Goal: Task Accomplishment & Management: Complete application form

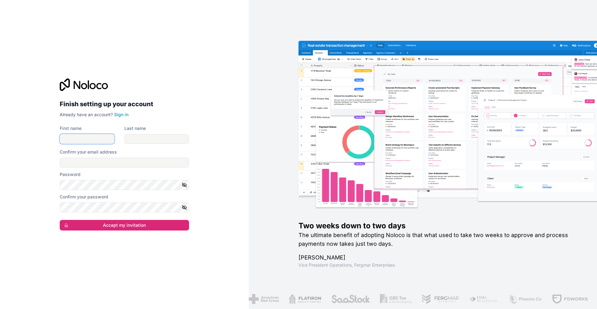
click at [75, 140] on input "First name" at bounding box center [87, 139] width 55 height 10
type input "Seyran"
type input "[PERSON_NAME]"
click at [91, 166] on input "Confirm your email address" at bounding box center [124, 162] width 129 height 10
click at [24, 175] on div "Finish setting up your account Already have an account? Sign in First name [PER…" at bounding box center [124, 154] width 249 height 309
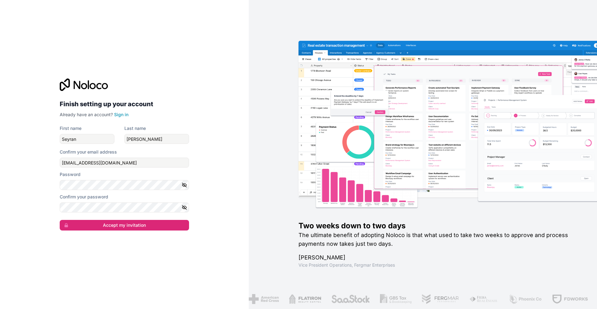
click at [191, 183] on div "Finish setting up your account Already have an account? Sign in First name [PER…" at bounding box center [124, 154] width 139 height 172
click at [182, 187] on icon "button" at bounding box center [185, 185] width 6 height 6
click at [187, 206] on button "button" at bounding box center [185, 207] width 7 height 10
click at [169, 221] on button "Accept my invitation" at bounding box center [124, 225] width 129 height 11
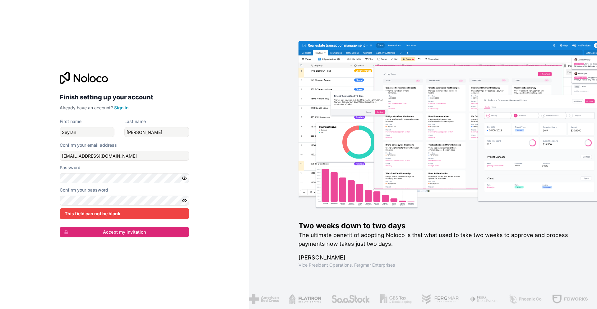
click at [214, 193] on div "Finish setting up your account Already have an account? Sign in First name [PER…" at bounding box center [124, 154] width 249 height 309
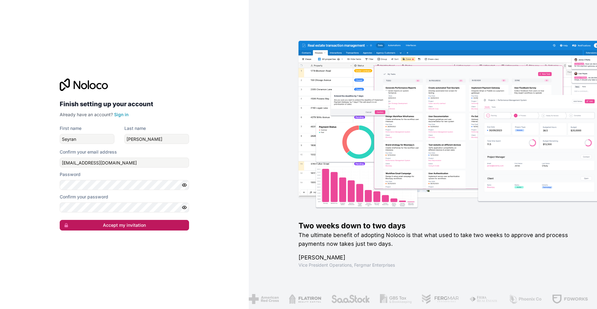
click at [81, 221] on button "Accept my invitation" at bounding box center [124, 225] width 129 height 11
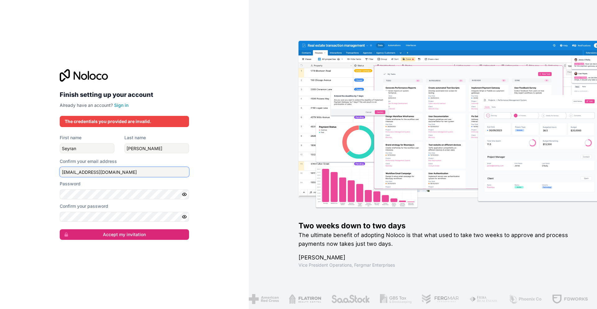
click at [138, 171] on input "[EMAIL_ADDRESS][DOMAIN_NAME]" at bounding box center [124, 172] width 129 height 10
type input "[EMAIL_ADDRESS][DOMAIN_NAME]"
click at [119, 237] on button "Accept my invitation" at bounding box center [124, 234] width 129 height 11
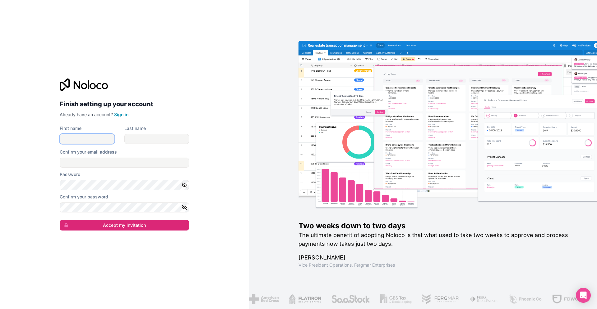
click at [99, 140] on input "First name" at bounding box center [87, 139] width 55 height 10
type input "Seyran"
click at [165, 129] on div "Last name" at bounding box center [156, 128] width 65 height 6
click at [159, 139] on input "Last name" at bounding box center [156, 139] width 65 height 10
type input "[PERSON_NAME]"
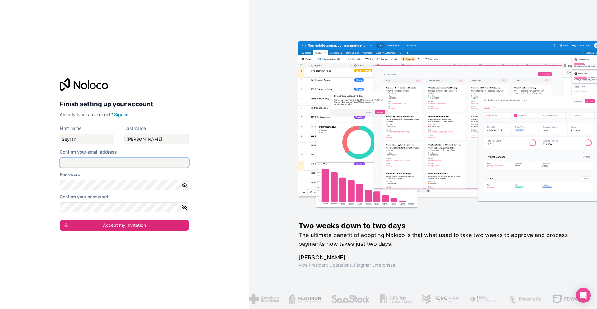
click at [145, 159] on input "Confirm your email address" at bounding box center [124, 162] width 129 height 10
type input "[EMAIL_ADDRESS][DOMAIN_NAME]"
click at [188, 186] on button "button" at bounding box center [185, 185] width 7 height 10
click at [161, 212] on form "First name [PERSON_NAME] Last name [PERSON_NAME] Confirm your email address [EM…" at bounding box center [124, 177] width 129 height 105
click at [182, 206] on icon "button" at bounding box center [185, 207] width 6 height 6
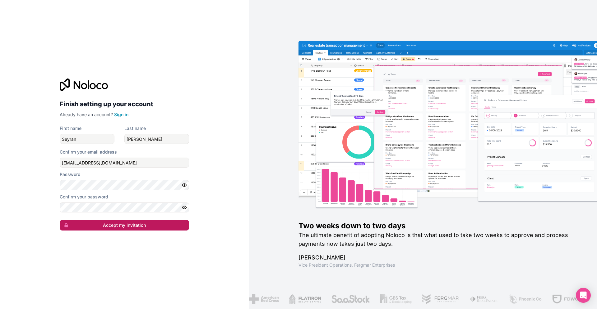
click at [171, 224] on button "Accept my invitation" at bounding box center [124, 225] width 129 height 11
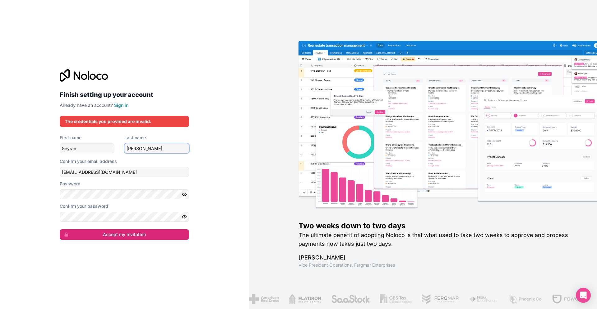
click at [163, 147] on input "[PERSON_NAME]" at bounding box center [156, 148] width 65 height 10
click at [170, 170] on input "[EMAIL_ADDRESS][DOMAIN_NAME]" at bounding box center [124, 172] width 129 height 10
click at [224, 177] on div "Finish setting up your account Already have an account? Sign in The credentials…" at bounding box center [124, 154] width 249 height 309
click at [156, 230] on button "Accept my invitation" at bounding box center [124, 234] width 129 height 11
click at [163, 152] on input "[PERSON_NAME]" at bounding box center [156, 148] width 65 height 10
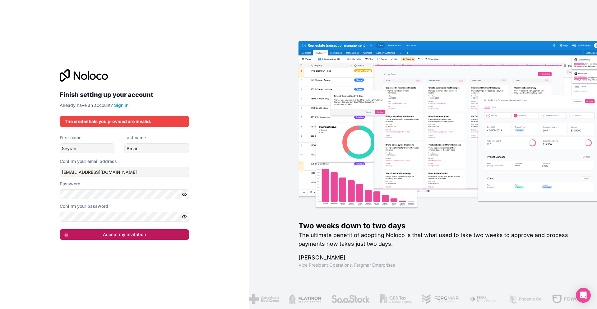
click at [149, 232] on button "Accept my invitation" at bounding box center [124, 234] width 129 height 11
click at [221, 170] on div "Finish setting up your account Already have an account? Sign in The credentials…" at bounding box center [124, 154] width 249 height 309
click at [200, 185] on div "Finish setting up your account Already have an account? Sign in The credentials…" at bounding box center [124, 154] width 249 height 309
click at [225, 161] on div "Finish setting up your account Already have an account? Sign in The credentials…" at bounding box center [124, 154] width 249 height 309
click at [148, 151] on input "Aman" at bounding box center [156, 148] width 65 height 10
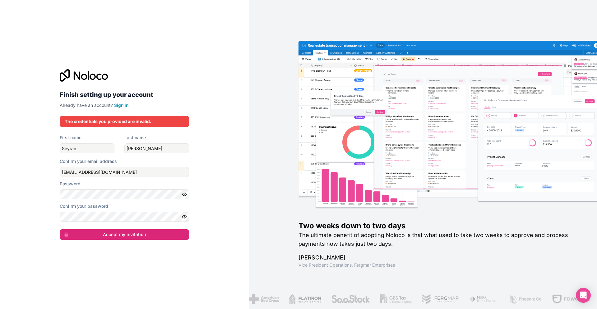
click at [47, 210] on div "Finish setting up your account Already have an account? Sign in The credentials…" at bounding box center [124, 154] width 249 height 309
click at [87, 226] on form "First name [PERSON_NAME] Last name [PERSON_NAME] Confirm your email address [EM…" at bounding box center [124, 186] width 129 height 105
click at [85, 229] on button "Accept my invitation" at bounding box center [124, 234] width 129 height 11
click at [88, 239] on button "Accept my invitation" at bounding box center [124, 234] width 129 height 11
click at [32, 209] on div "Finish setting up your account Already have an account? Sign in The credentials…" at bounding box center [124, 154] width 249 height 309
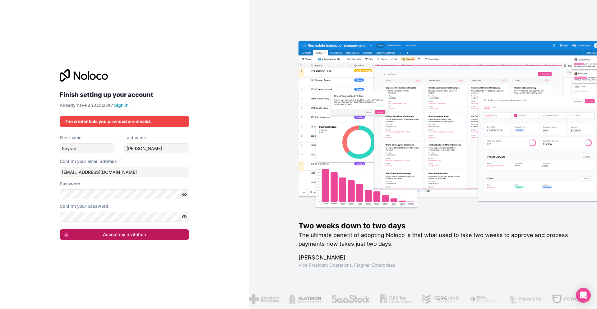
click at [95, 229] on button "Accept my invitation" at bounding box center [124, 234] width 129 height 11
click at [99, 252] on div "Finish setting up your account Already have an account? Sign in The credentials…" at bounding box center [124, 154] width 249 height 309
click at [163, 150] on input "[PERSON_NAME]" at bounding box center [156, 148] width 65 height 10
type input "Aman"
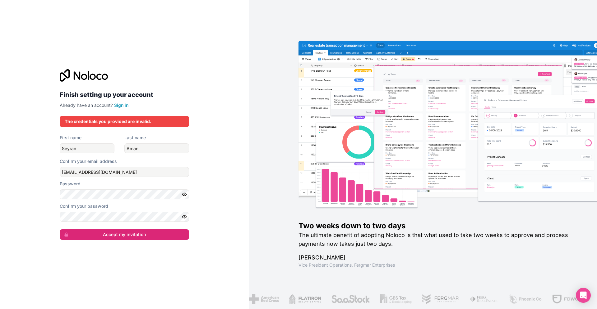
drag, startPoint x: 21, startPoint y: 182, endPoint x: 81, endPoint y: 224, distance: 73.3
click at [21, 182] on div "Finish setting up your account Already have an account? Sign in The credentials…" at bounding box center [124, 154] width 249 height 309
click at [96, 230] on button "Accept my invitation" at bounding box center [124, 234] width 129 height 11
click at [131, 179] on form "First name [PERSON_NAME] Last name [PERSON_NAME] your email address [EMAIL_ADDR…" at bounding box center [124, 186] width 129 height 105
click at [136, 171] on input "[EMAIL_ADDRESS][DOMAIN_NAME]" at bounding box center [124, 172] width 129 height 10
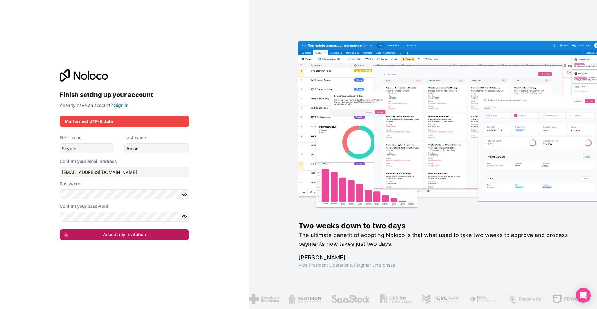
click at [137, 239] on button "Accept my invitation" at bounding box center [124, 234] width 129 height 11
click at [133, 172] on input "[EMAIL_ADDRESS][DOMAIN_NAME]" at bounding box center [124, 172] width 129 height 10
type input "[EMAIL_ADDRESS][DOMAIN_NAME]"
click at [222, 186] on div "Finish setting up your account Already have an account? Sign in The credentials…" at bounding box center [124, 154] width 249 height 309
click at [164, 235] on button "Accept my invitation" at bounding box center [124, 234] width 129 height 11
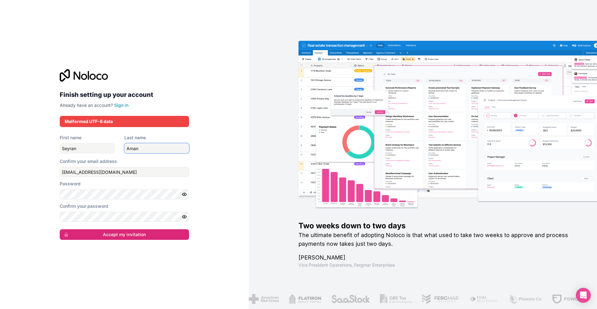
click at [150, 148] on input "Aman" at bounding box center [156, 148] width 65 height 10
click at [151, 230] on button "Accept my invitation" at bounding box center [124, 234] width 129 height 11
click at [160, 151] on input "[PERSON_NAME]" at bounding box center [156, 148] width 65 height 10
type input "Aman"
